Goal: Information Seeking & Learning: Learn about a topic

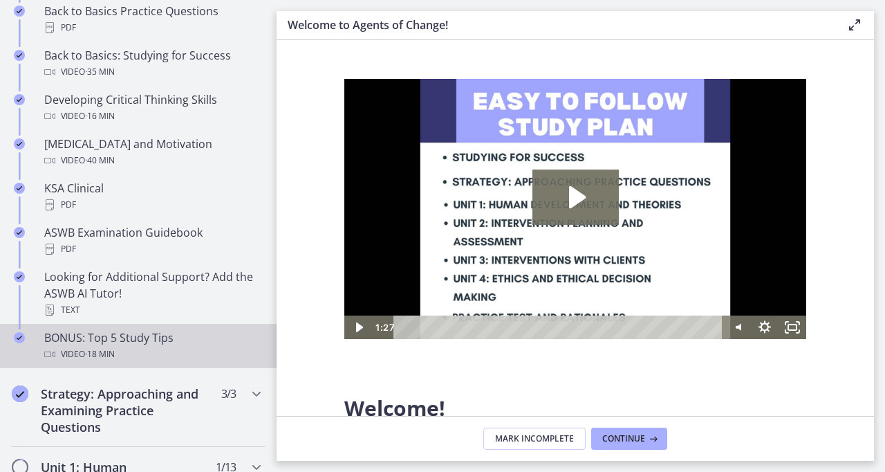
scroll to position [727, 0]
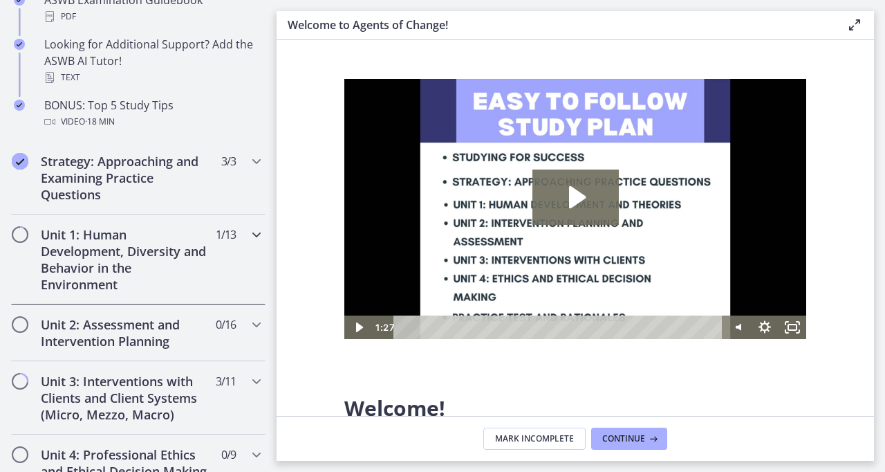
click at [116, 248] on h2 "Unit 1: Human Development, Diversity and Behavior in the Environment" at bounding box center [125, 259] width 169 height 66
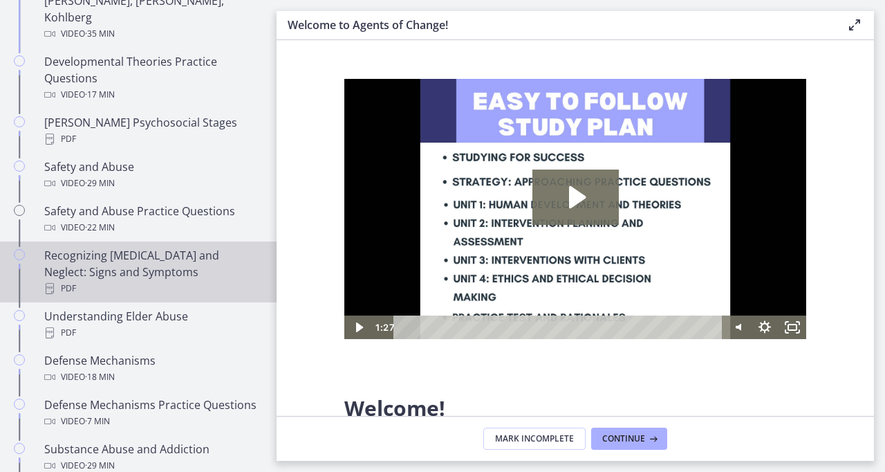
scroll to position [434, 0]
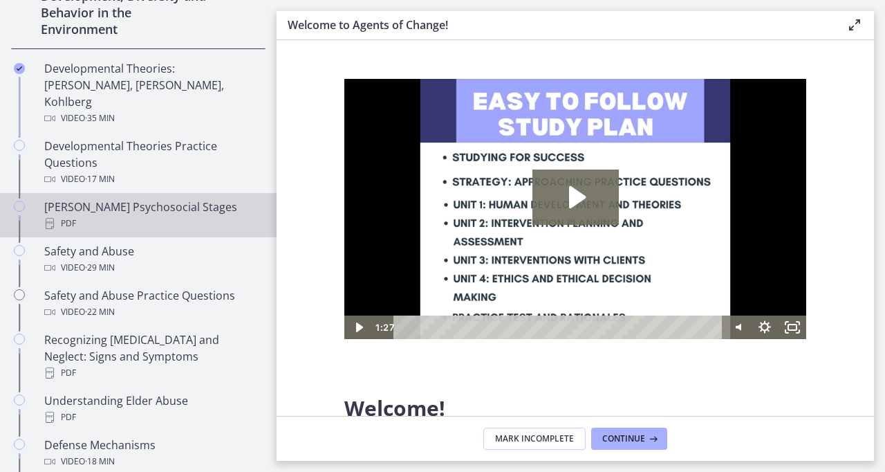
click at [118, 199] on div "[PERSON_NAME] Psychosocial Stages PDF" at bounding box center [152, 215] width 216 height 33
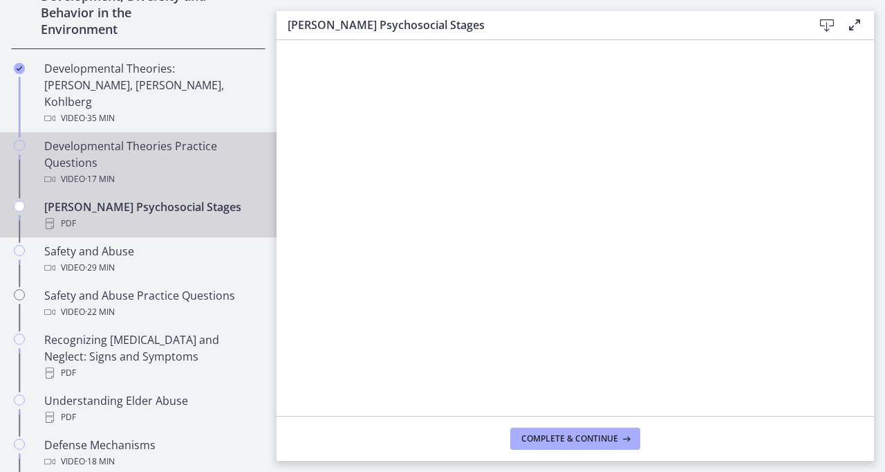
click at [102, 146] on div "Developmental Theories Practice Questions Video · 17 min" at bounding box center [152, 163] width 216 height 50
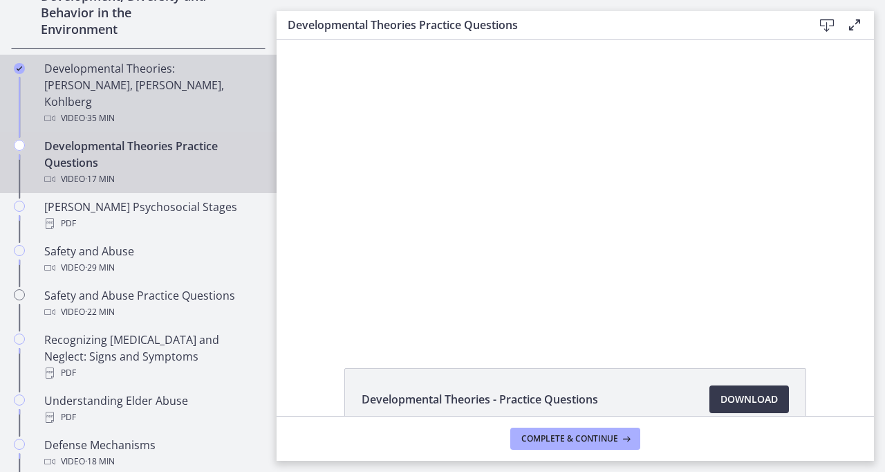
click at [93, 74] on div "Developmental Theories: [PERSON_NAME], [PERSON_NAME], Kohlberg Video · 35 min" at bounding box center [152, 93] width 216 height 66
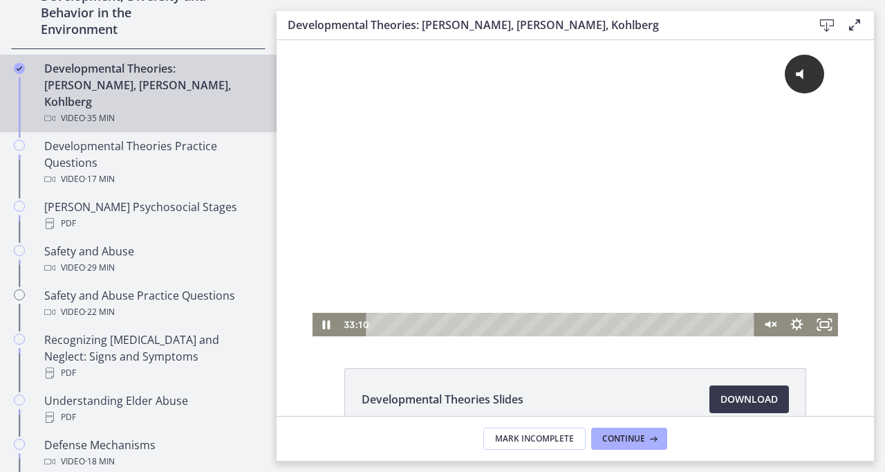
click at [622, 320] on div "Playbar" at bounding box center [562, 325] width 372 height 24
click at [320, 326] on icon "Pause" at bounding box center [327, 325] width 28 height 24
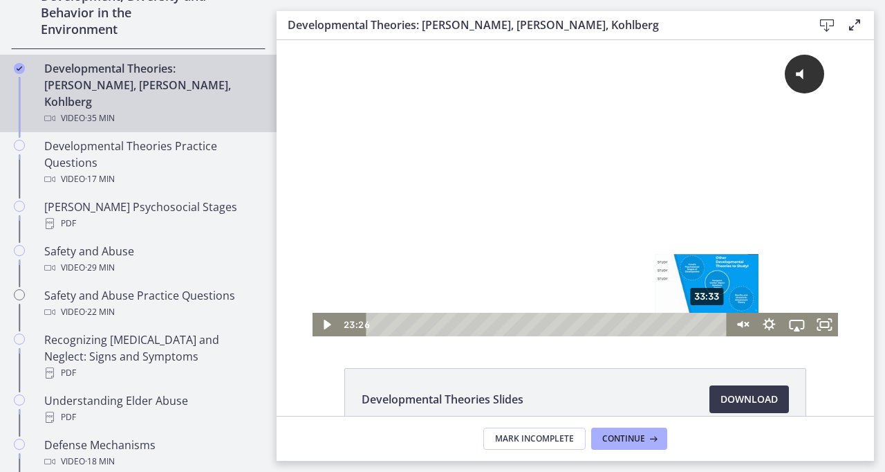
click at [703, 325] on div "33:33" at bounding box center [548, 325] width 344 height 24
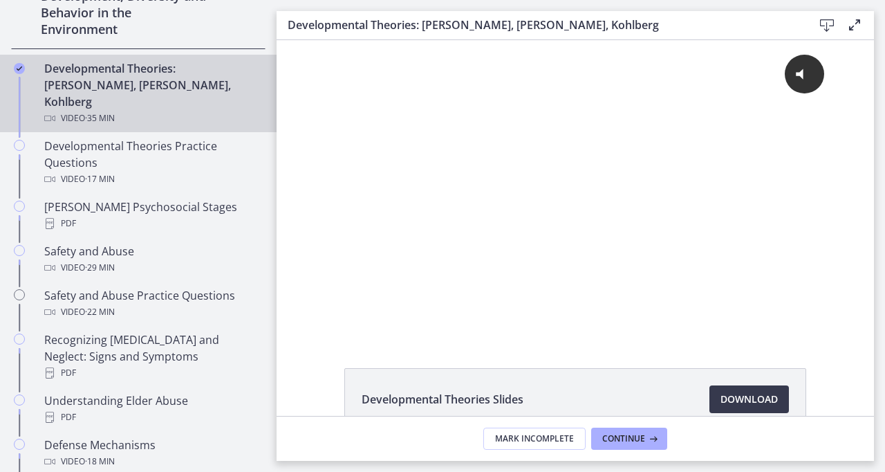
click at [885, 471] on main "Developmental Theories: [PERSON_NAME], [PERSON_NAME], Kohlberg Download Enable …" at bounding box center [581, 236] width 609 height 472
click at [733, 451] on footer "Mark Incomplete Continue" at bounding box center [576, 438] width 598 height 45
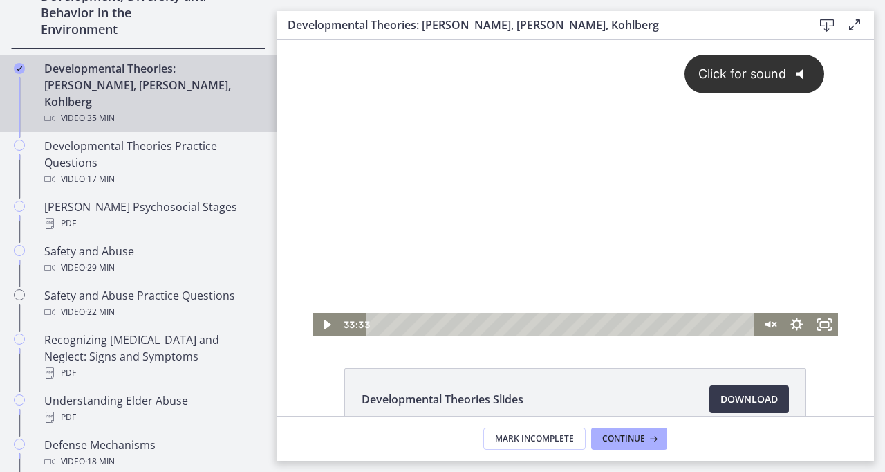
click at [416, 277] on div "Click for sound @keyframes VOLUME_SMALL_WAVE_FLASH { 0% { opacity: 0; } 33% { o…" at bounding box center [576, 176] width 526 height 273
